Goal: Information Seeking & Learning: Learn about a topic

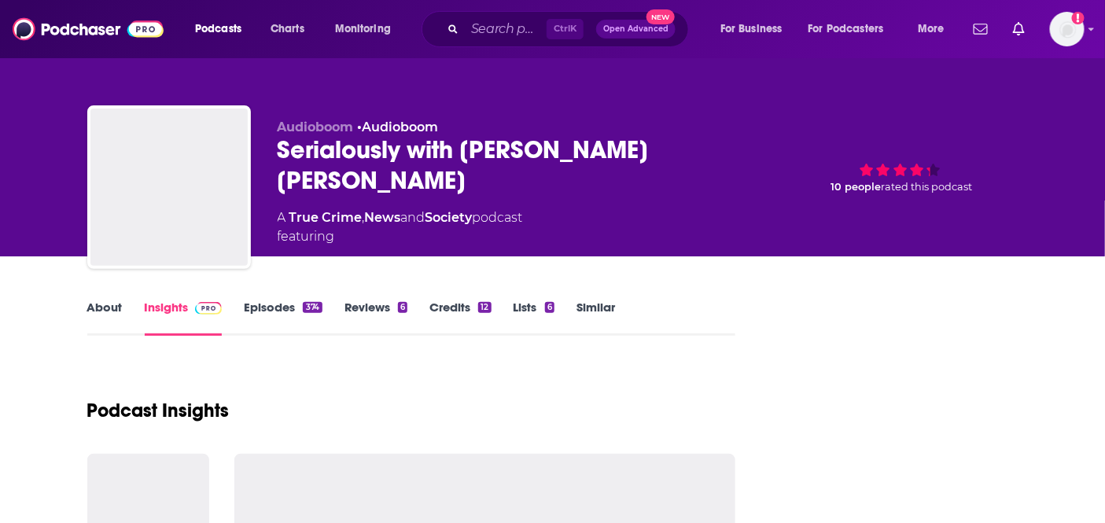
click at [482, 35] on input "Search podcasts, credits, & more..." at bounding box center [506, 29] width 82 height 25
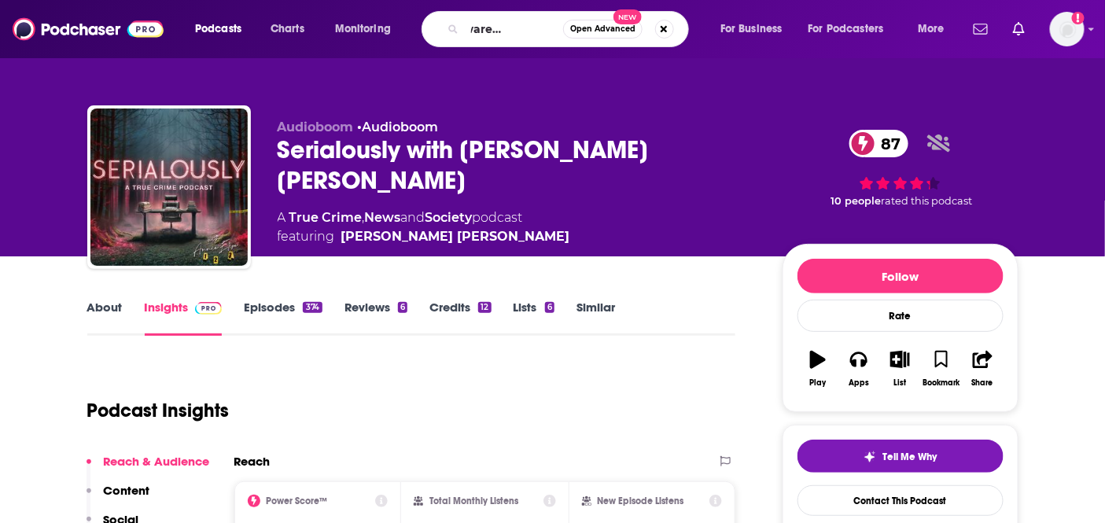
type input "the software uncensored"
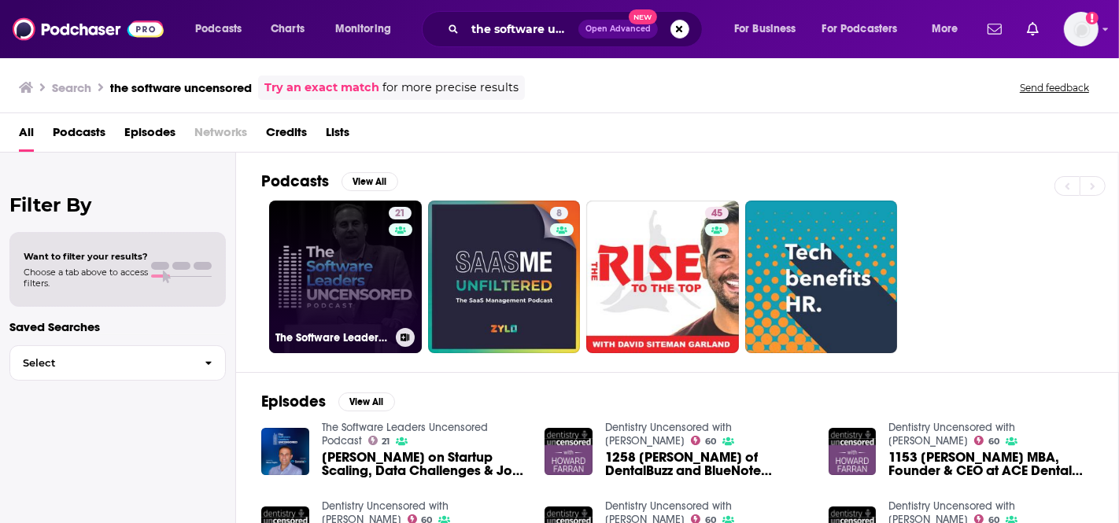
click at [381, 293] on link "21 The Software Leaders Uncensored Podcast" at bounding box center [345, 277] width 153 height 153
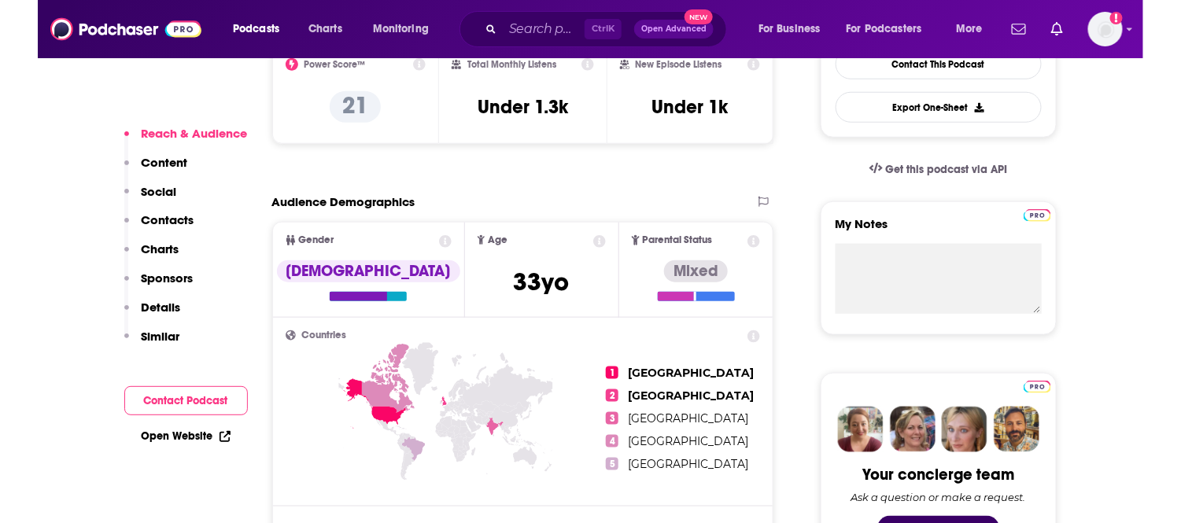
scroll to position [262, 0]
